Goal: Navigation & Orientation: Find specific page/section

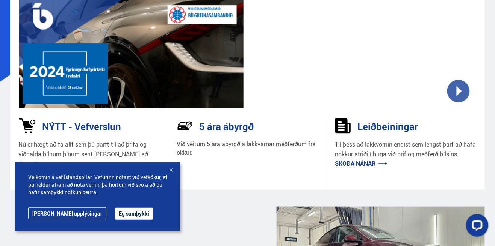
click at [47, 218] on link "[PERSON_NAME] upplýsingar" at bounding box center [67, 214] width 78 height 12
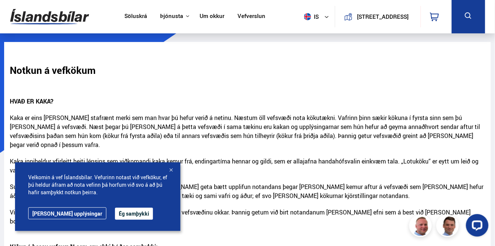
click at [45, 213] on link "[PERSON_NAME] upplýsingar" at bounding box center [67, 214] width 78 height 12
click at [174, 171] on div at bounding box center [171, 171] width 8 height 8
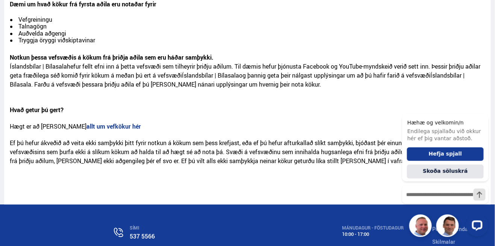
scroll to position [432, 0]
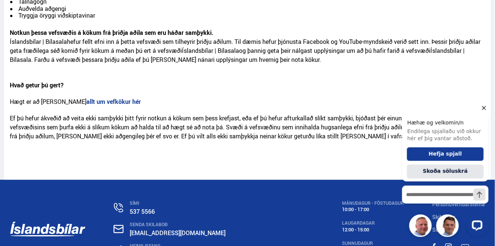
click at [480, 108] on icon "Hide greeting" at bounding box center [483, 107] width 9 height 9
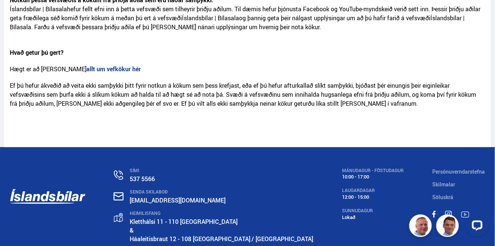
scroll to position [466, 0]
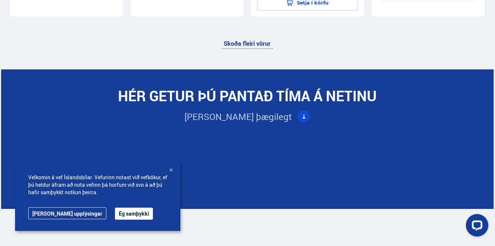
scroll to position [2169, 0]
